Goal: Task Accomplishment & Management: Complete application form

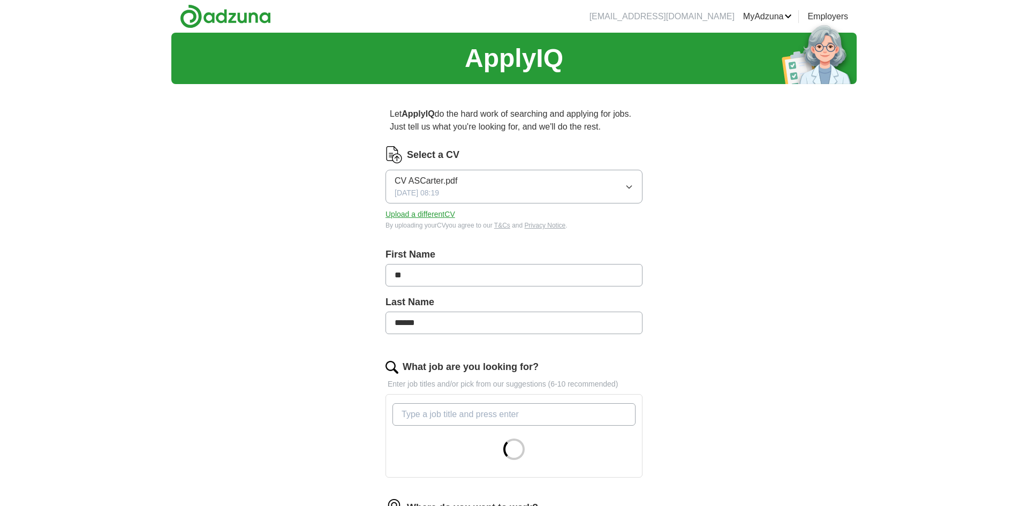
click at [477, 275] on input "**" at bounding box center [514, 275] width 257 height 22
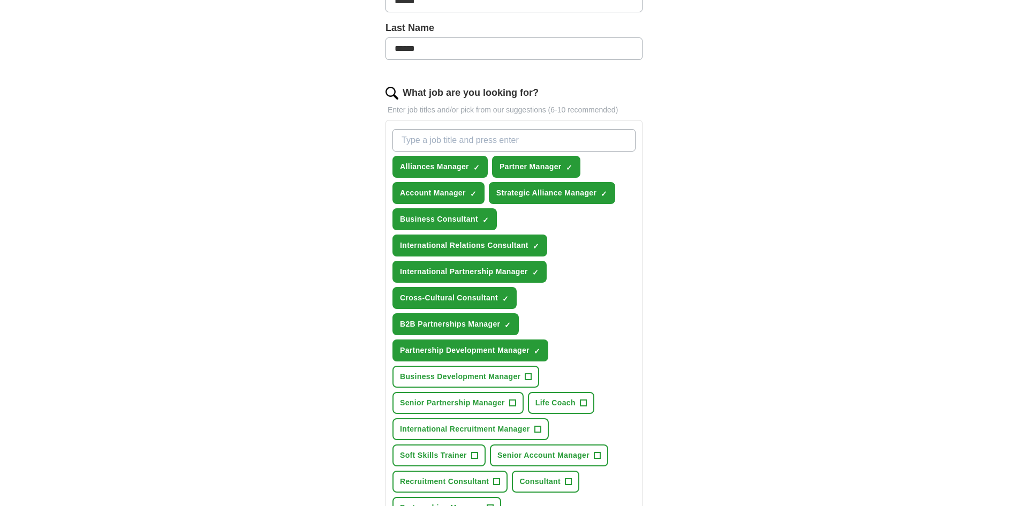
scroll to position [304, 0]
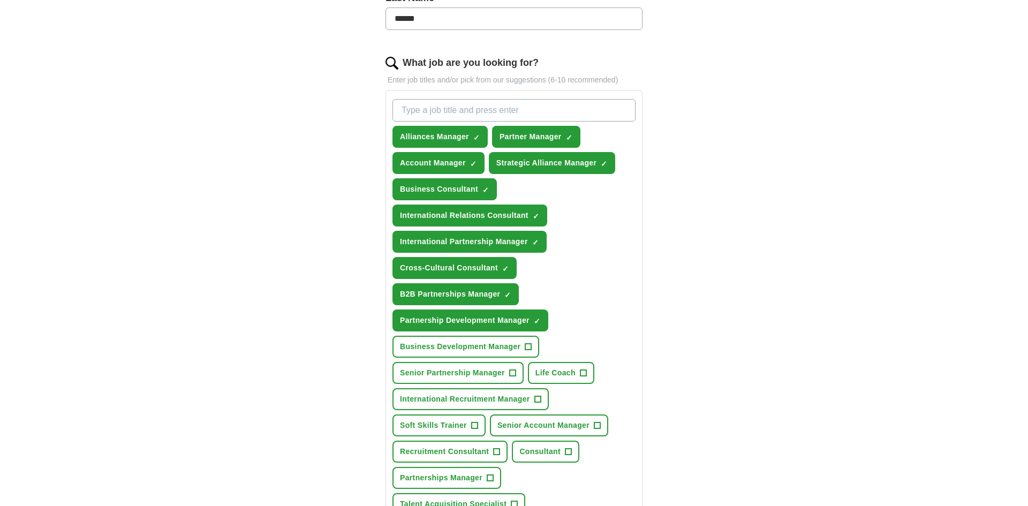
type input "******"
click at [514, 374] on span "+" at bounding box center [512, 373] width 6 height 9
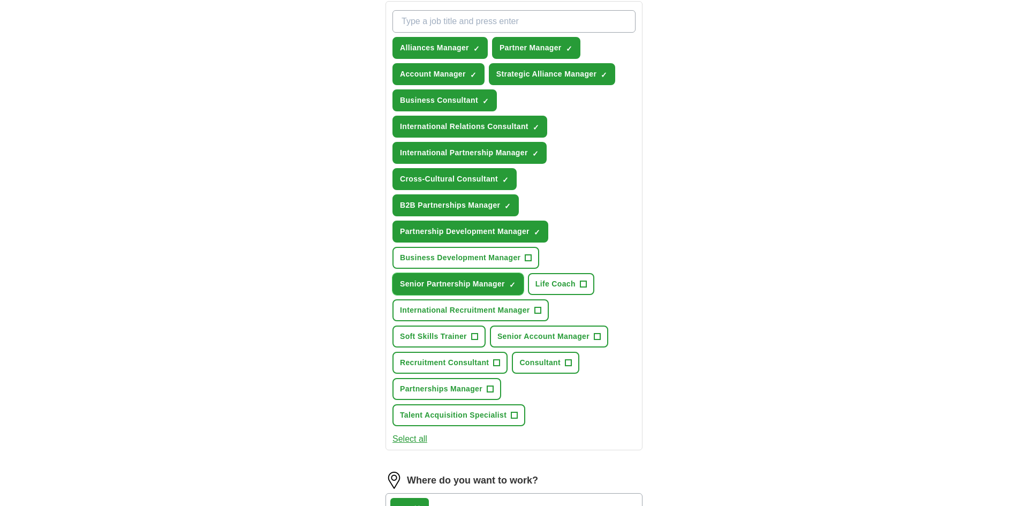
scroll to position [394, 0]
click at [473, 340] on span "+" at bounding box center [474, 336] width 6 height 9
click at [587, 284] on span "+" at bounding box center [583, 284] width 6 height 9
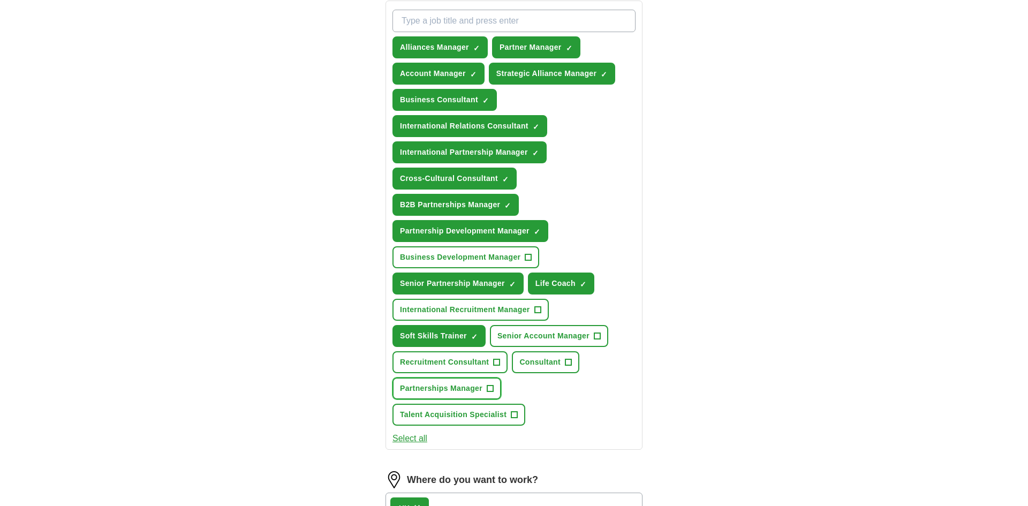
click at [490, 387] on span "+" at bounding box center [490, 389] width 6 height 9
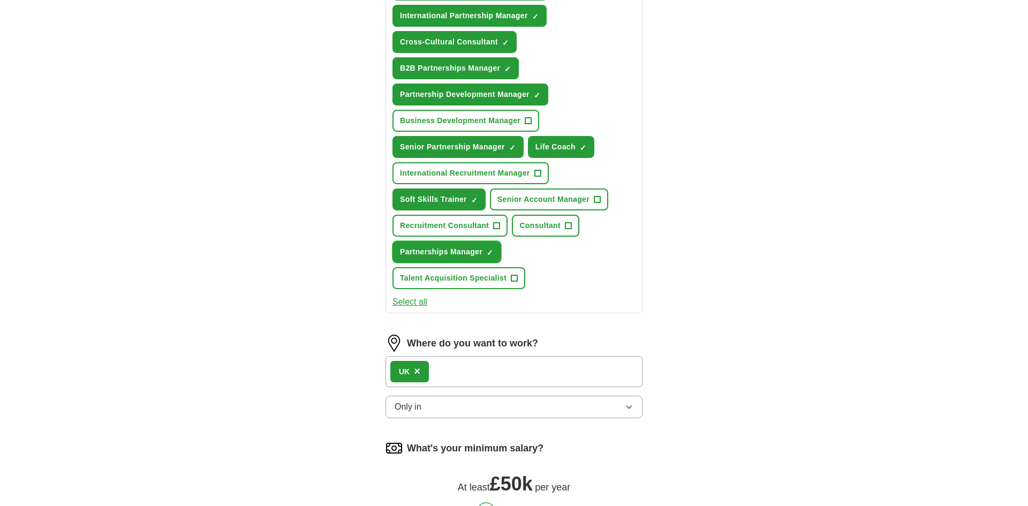
scroll to position [539, 0]
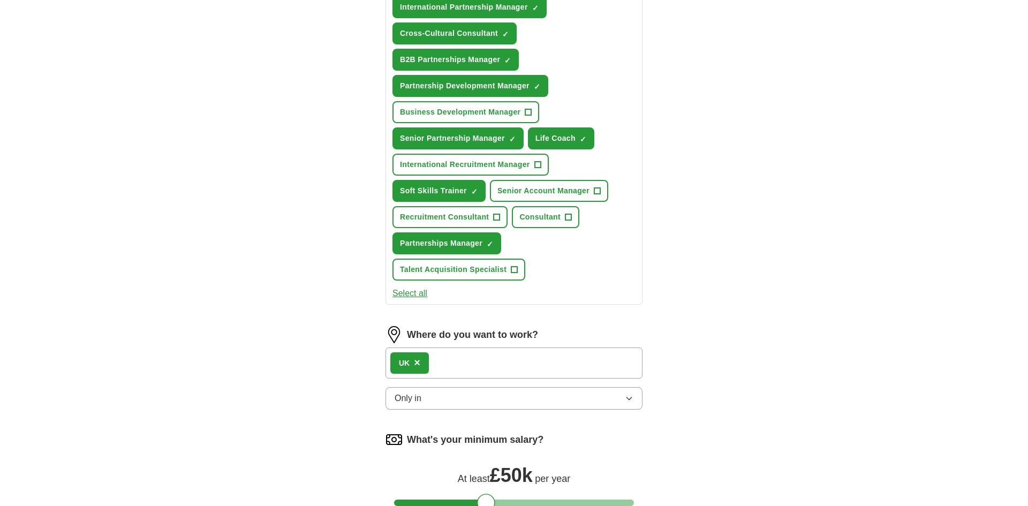
click at [630, 399] on icon "button" at bounding box center [629, 398] width 5 height 3
click at [778, 418] on div "ApplyIQ Let ApplyIQ do the hard work of searching and applying for jobs. Just t…" at bounding box center [514, 57] width 686 height 1126
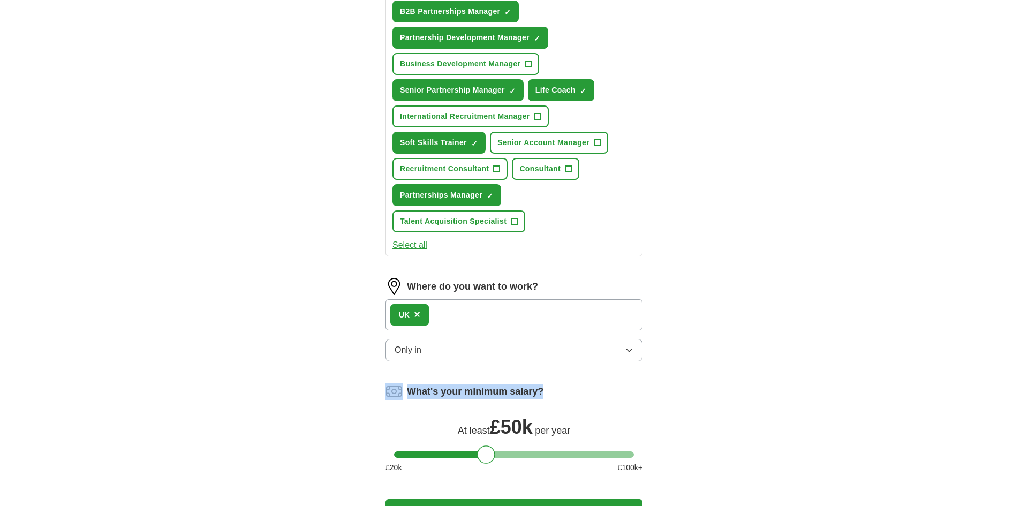
scroll to position [651, 0]
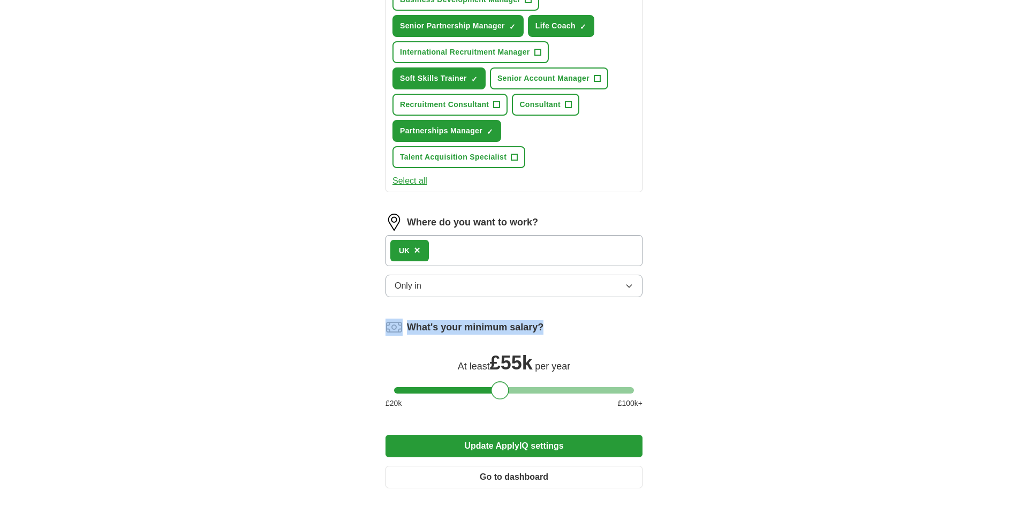
drag, startPoint x: 488, startPoint y: 388, endPoint x: 501, endPoint y: 389, distance: 12.9
click at [501, 389] on div at bounding box center [500, 390] width 18 height 18
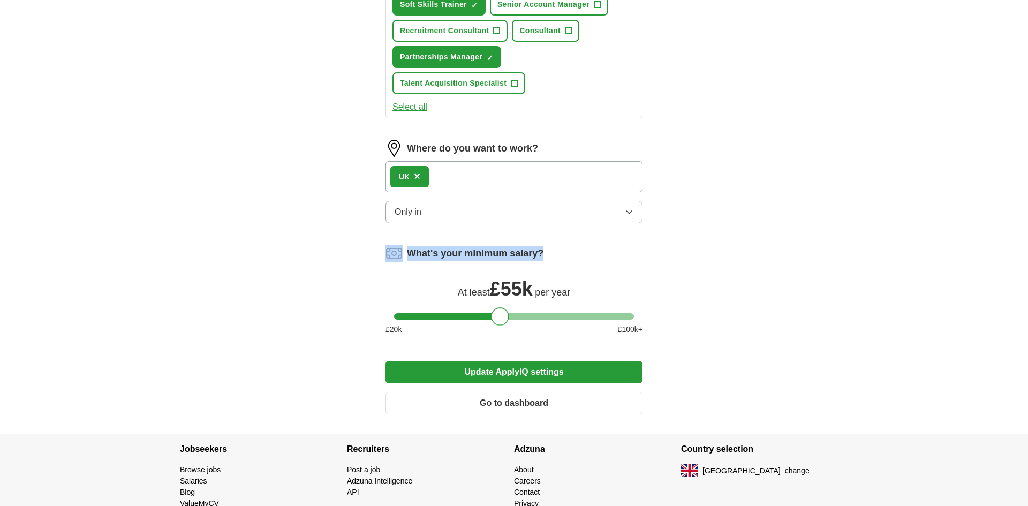
scroll to position [734, 0]
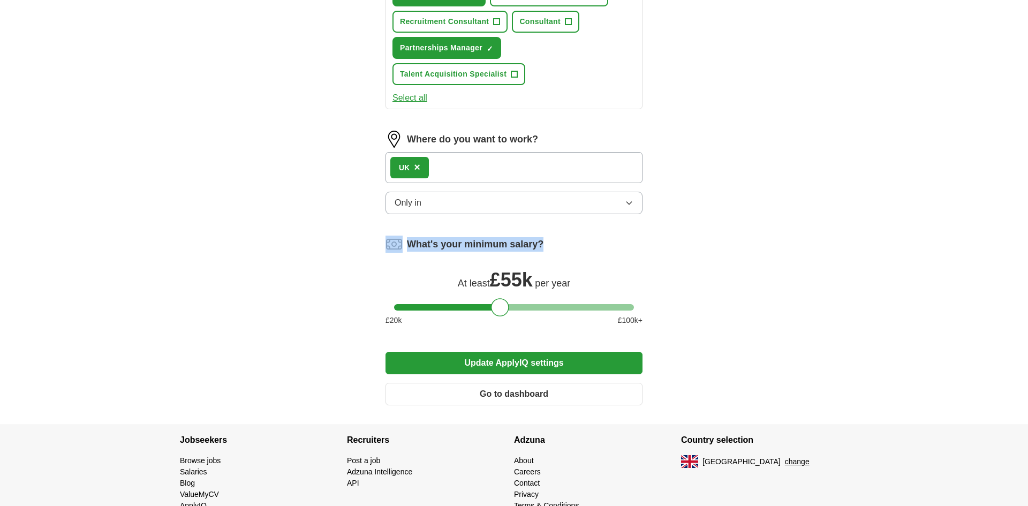
click at [527, 370] on button "Update ApplyIQ settings" at bounding box center [514, 363] width 257 height 22
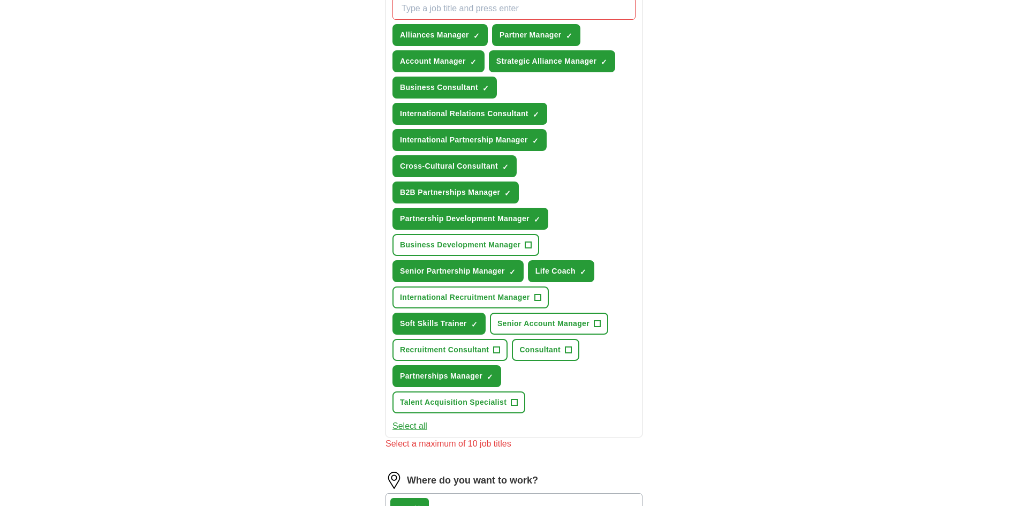
scroll to position [405, 0]
click at [0, 0] on span "×" at bounding box center [0, 0] width 0 height 0
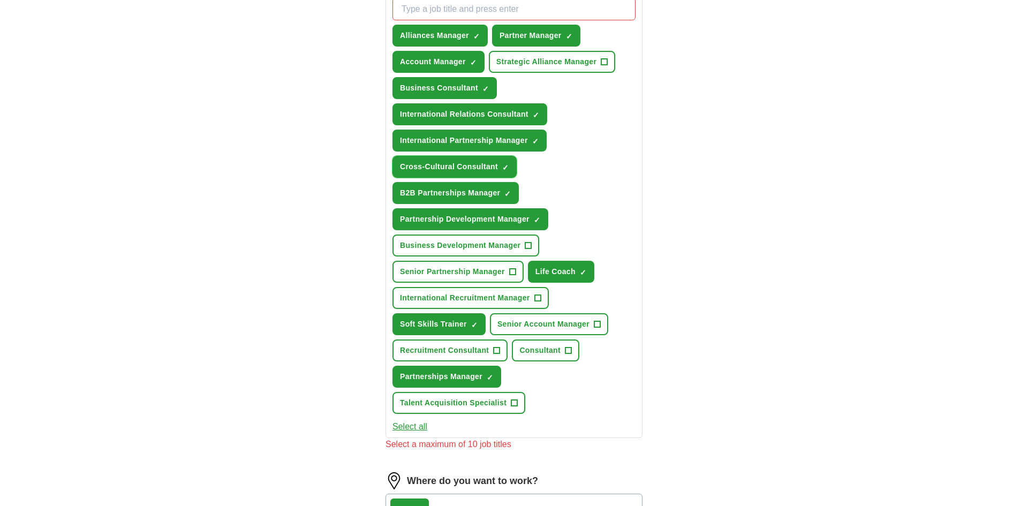
click at [0, 0] on span "×" at bounding box center [0, 0] width 0 height 0
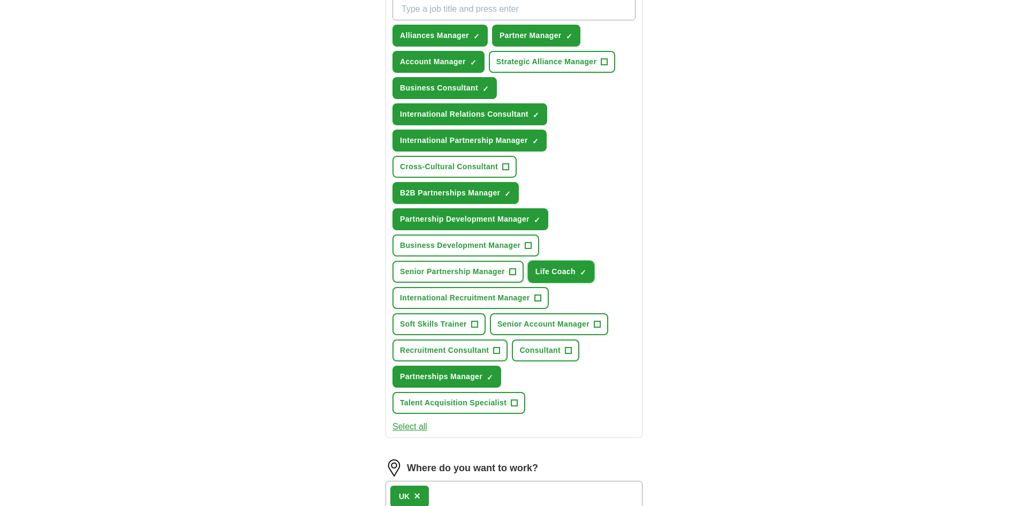
click at [0, 0] on span "×" at bounding box center [0, 0] width 0 height 0
click at [587, 273] on span "+" at bounding box center [583, 272] width 6 height 9
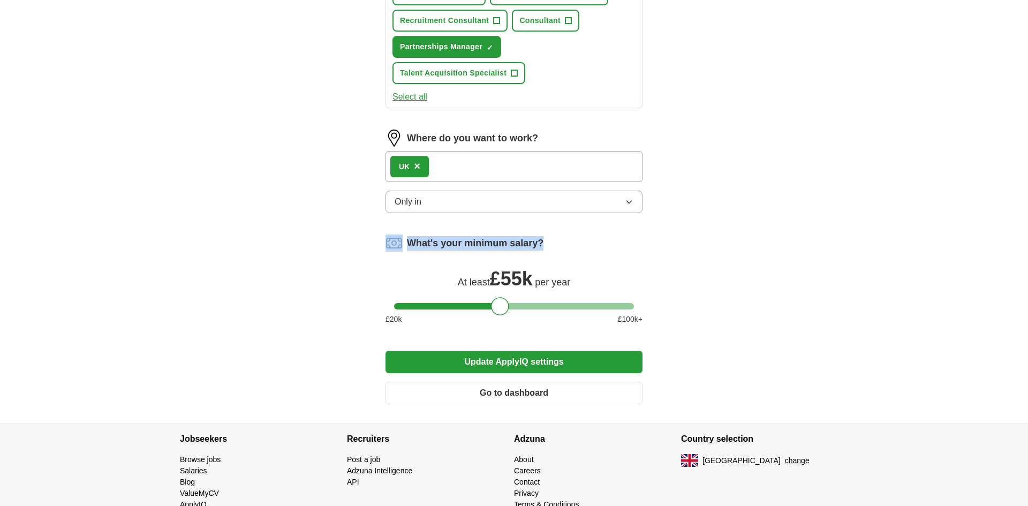
scroll to position [742, 0]
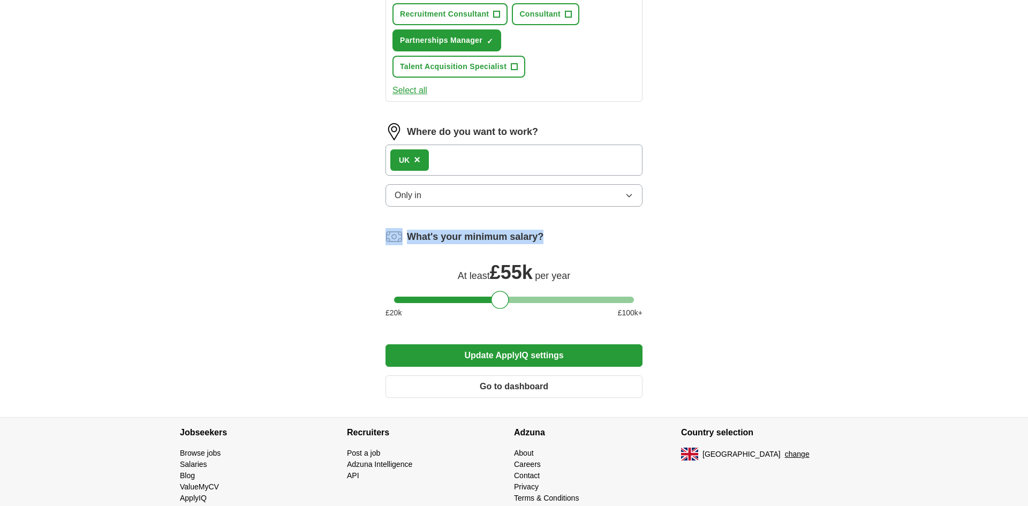
click at [527, 358] on button "Update ApplyIQ settings" at bounding box center [514, 355] width 257 height 22
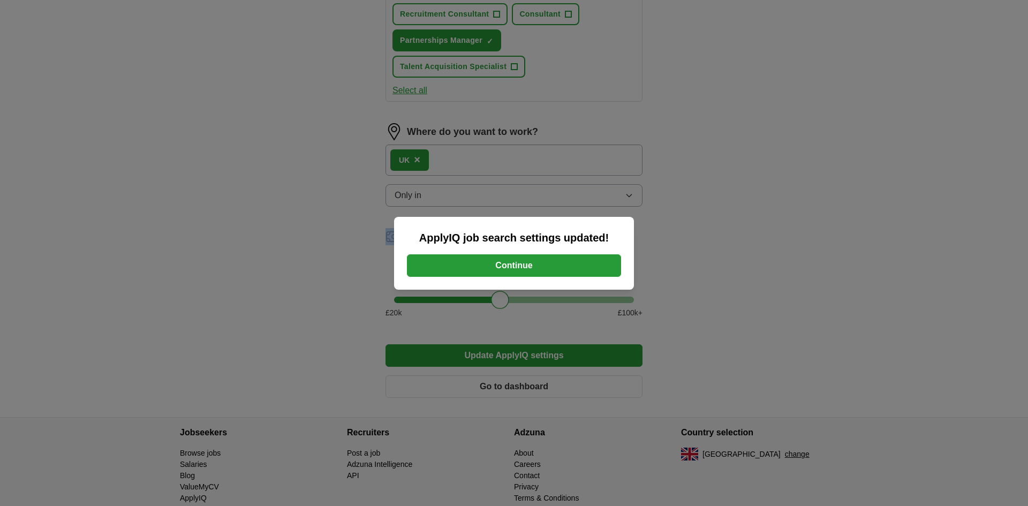
click at [536, 261] on button "Continue" at bounding box center [514, 265] width 214 height 22
